Goal: Transaction & Acquisition: Purchase product/service

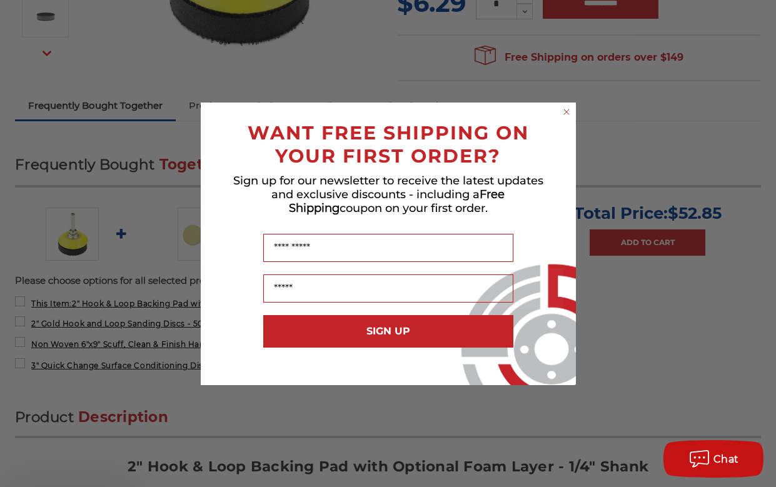
scroll to position [355, 0]
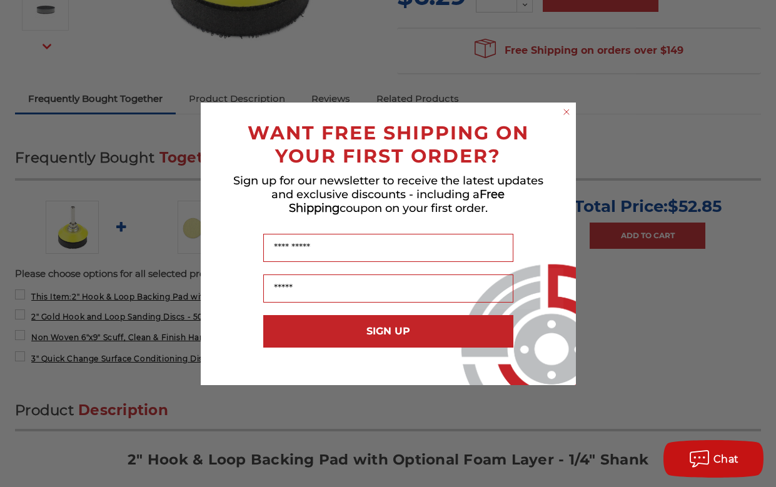
click at [566, 112] on icon "Close dialog" at bounding box center [566, 111] width 5 height 5
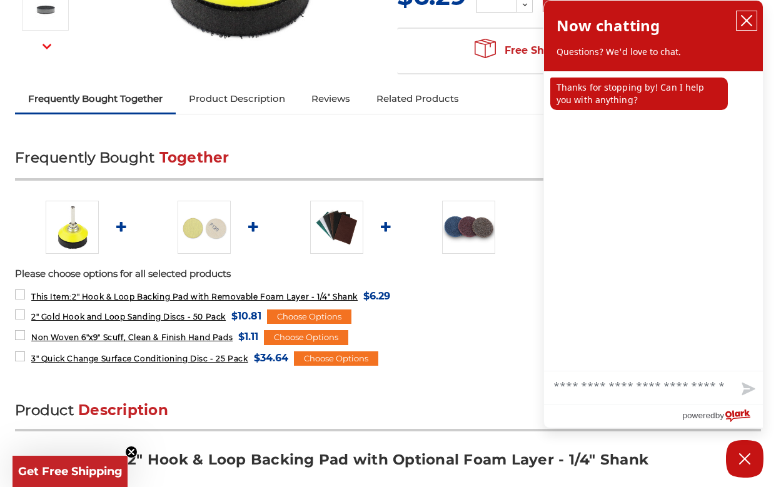
click at [745, 17] on icon "close chatbox" at bounding box center [746, 20] width 12 height 12
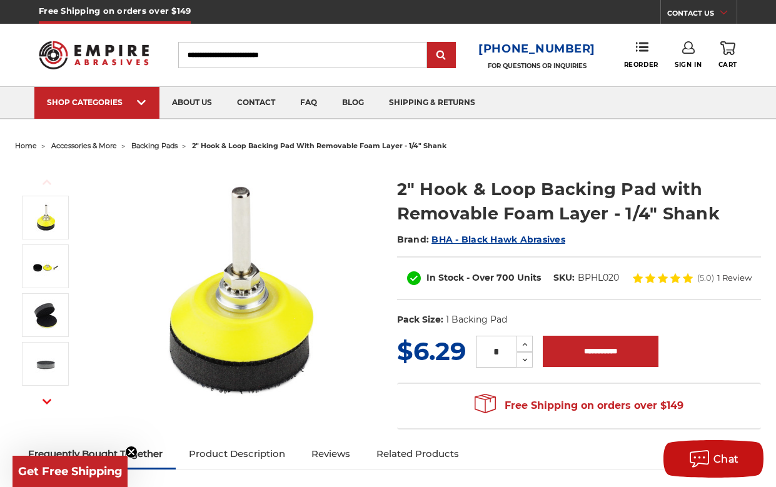
scroll to position [0, 0]
click at [304, 50] on input "Search" at bounding box center [302, 55] width 249 height 26
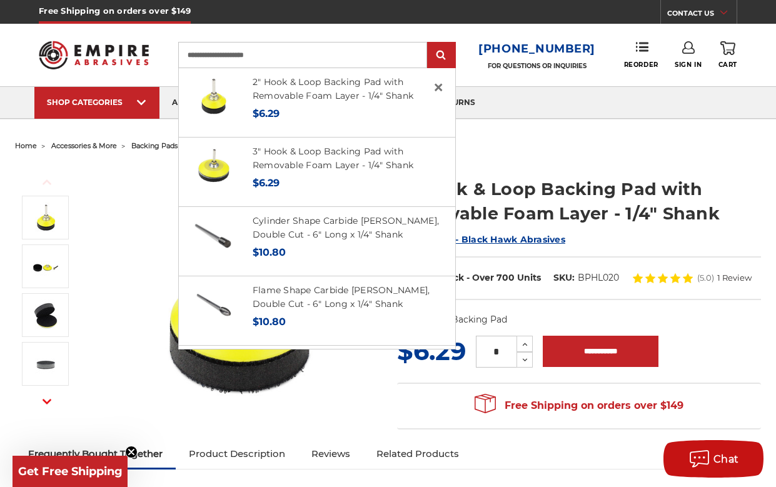
type input "**********"
click at [446, 56] on input "submit" at bounding box center [441, 55] width 25 height 25
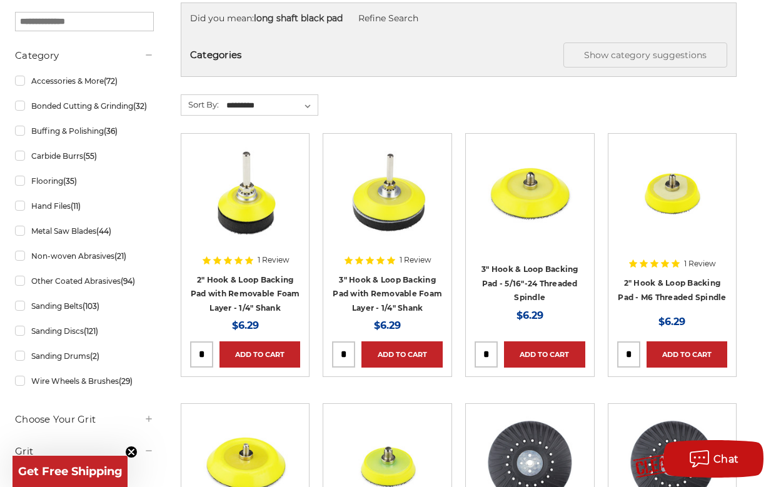
scroll to position [222, 1]
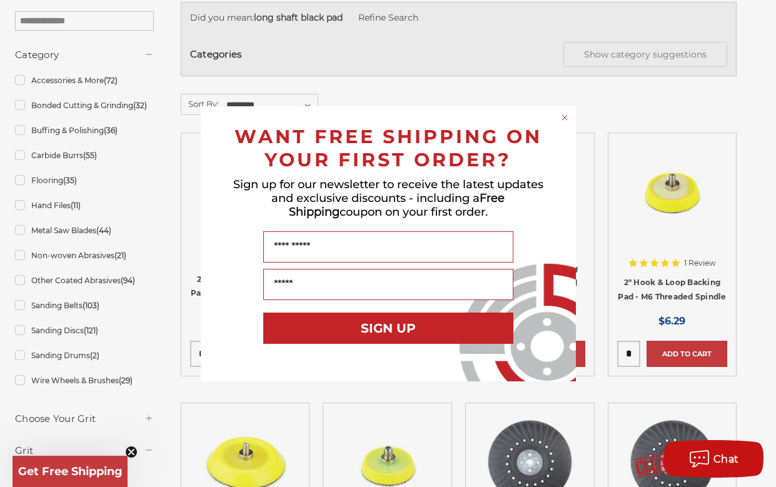
click at [564, 116] on circle "Close dialog" at bounding box center [564, 117] width 12 height 12
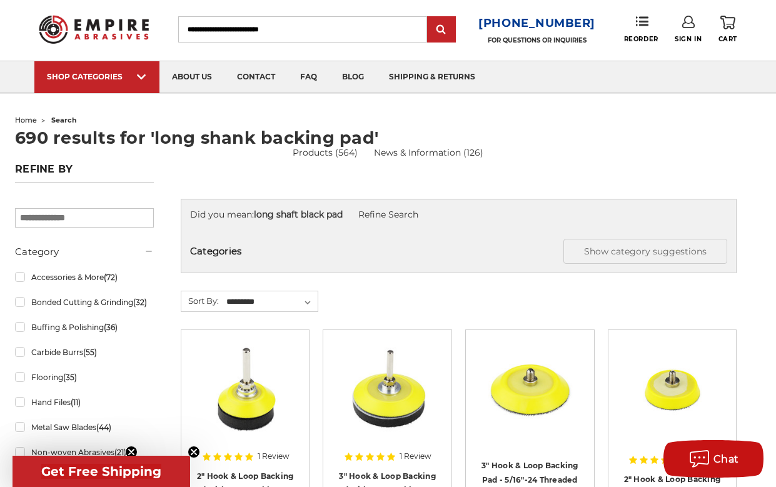
scroll to position [25, 0]
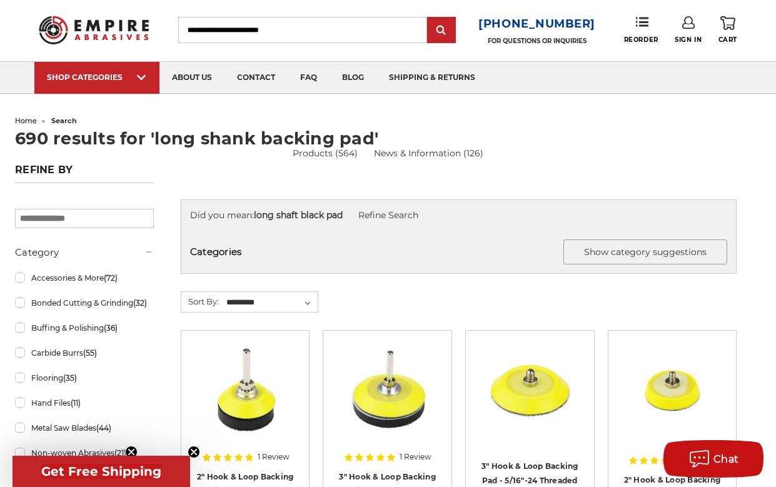
click at [606, 250] on button "Show category suggestions" at bounding box center [645, 251] width 164 height 25
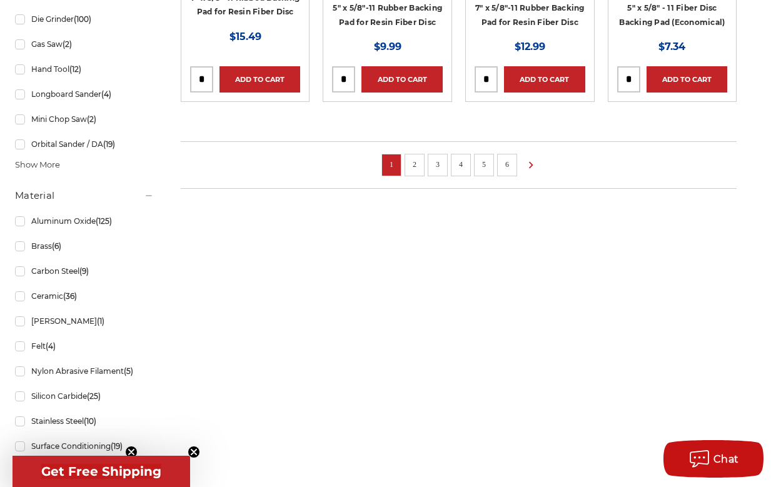
scroll to position [1209, 0]
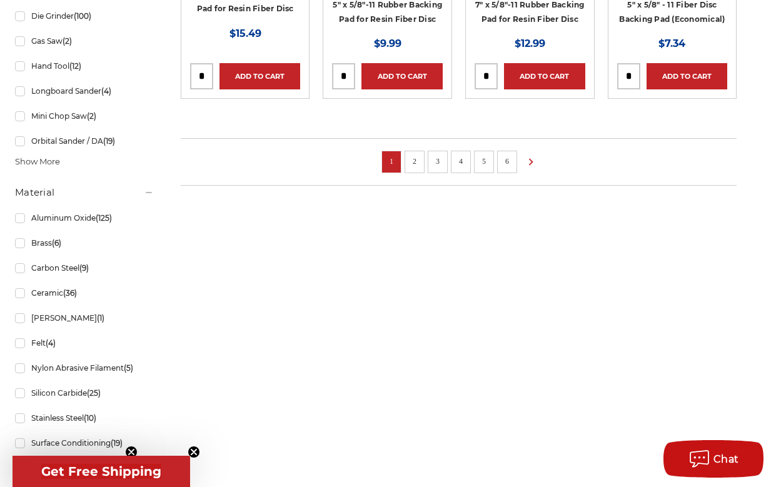
click at [415, 155] on link "2" at bounding box center [414, 161] width 12 height 14
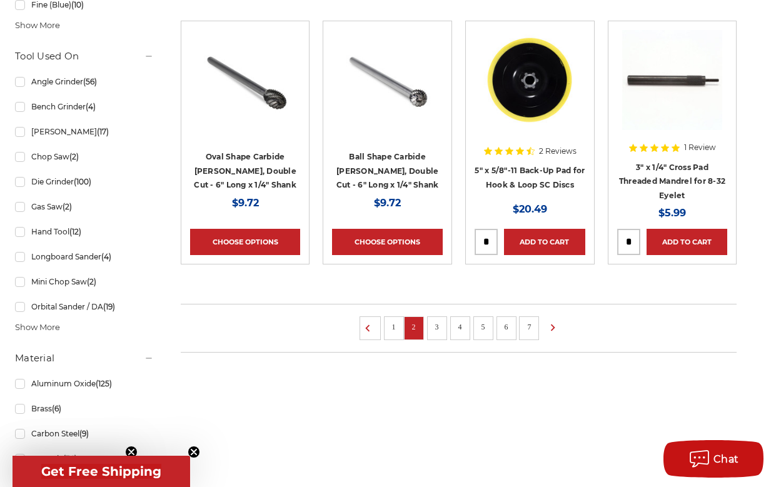
scroll to position [1043, 0]
click at [671, 144] on div at bounding box center [653, 148] width 53 height 8
click at [664, 181] on link "3" x 1/4" Cross Pad Threaded Mandrel for 8-32 Eyelet" at bounding box center [672, 180] width 106 height 37
